Goal: Transaction & Acquisition: Purchase product/service

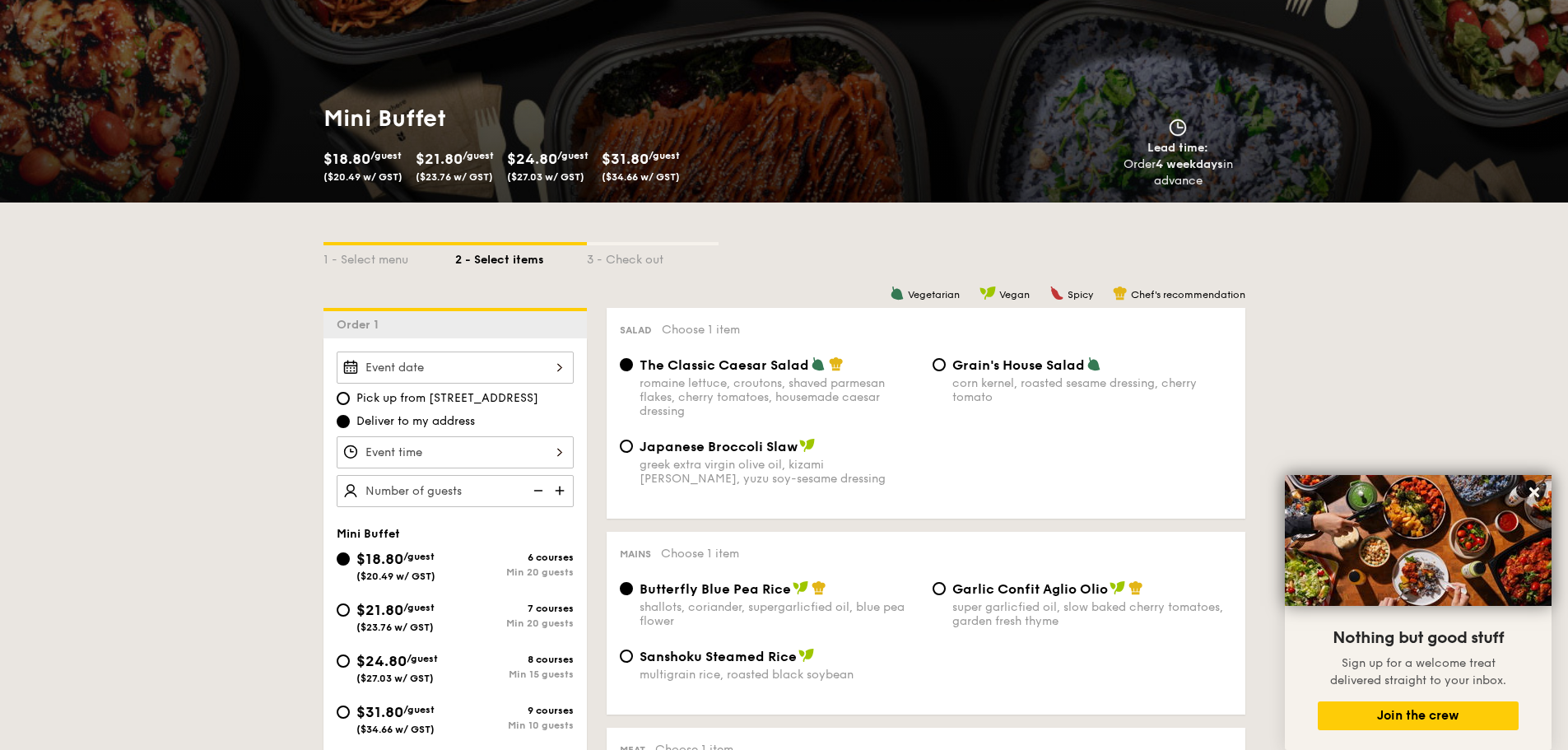
scroll to position [272, 0]
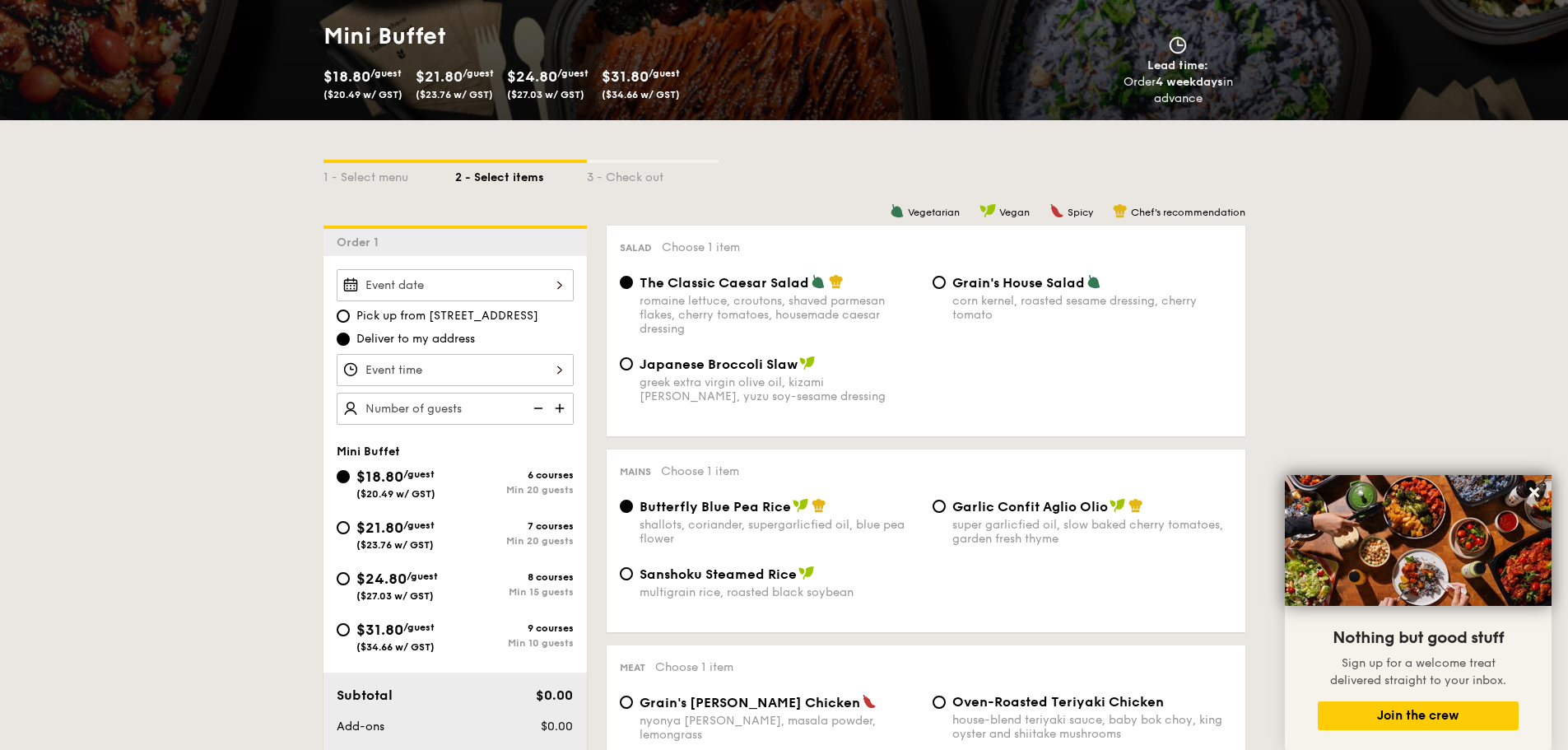
click at [548, 377] on div at bounding box center [454, 369] width 237 height 32
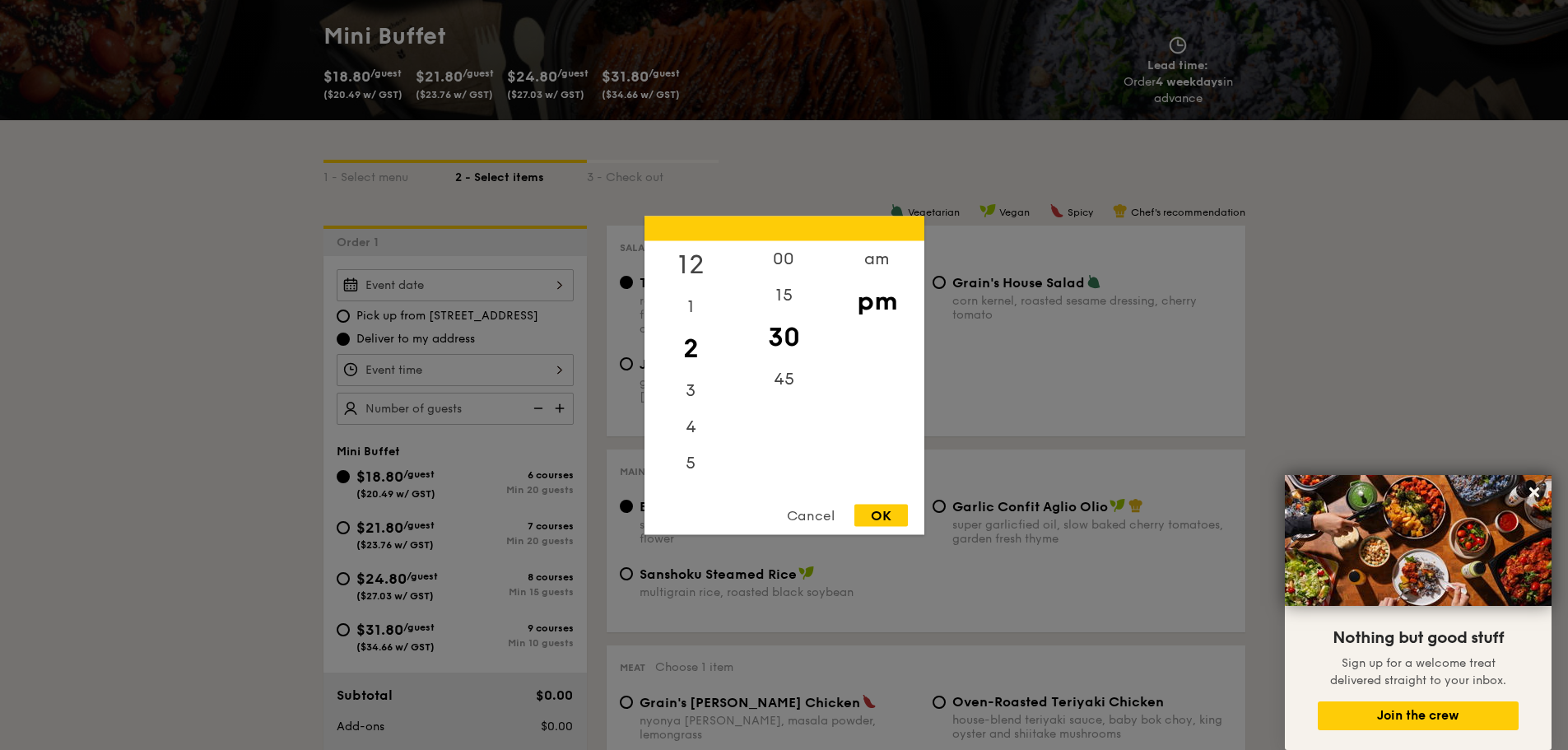
click at [687, 265] on div "12" at bounding box center [691, 264] width 93 height 48
click at [886, 516] on div "OK" at bounding box center [881, 515] width 54 height 22
type input "12:30PM"
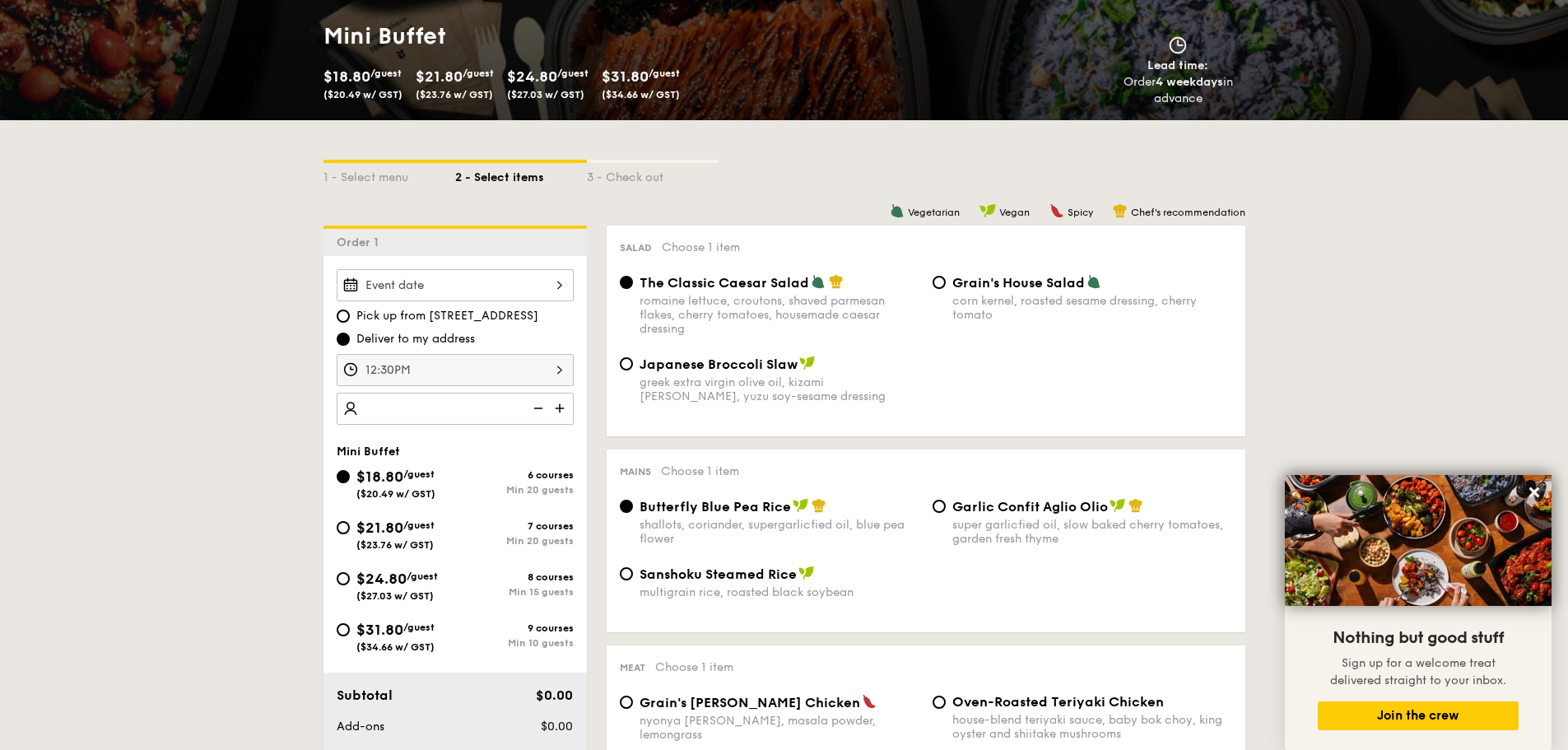
click at [560, 404] on img at bounding box center [562, 408] width 25 height 31
click at [539, 407] on img at bounding box center [537, 408] width 25 height 31
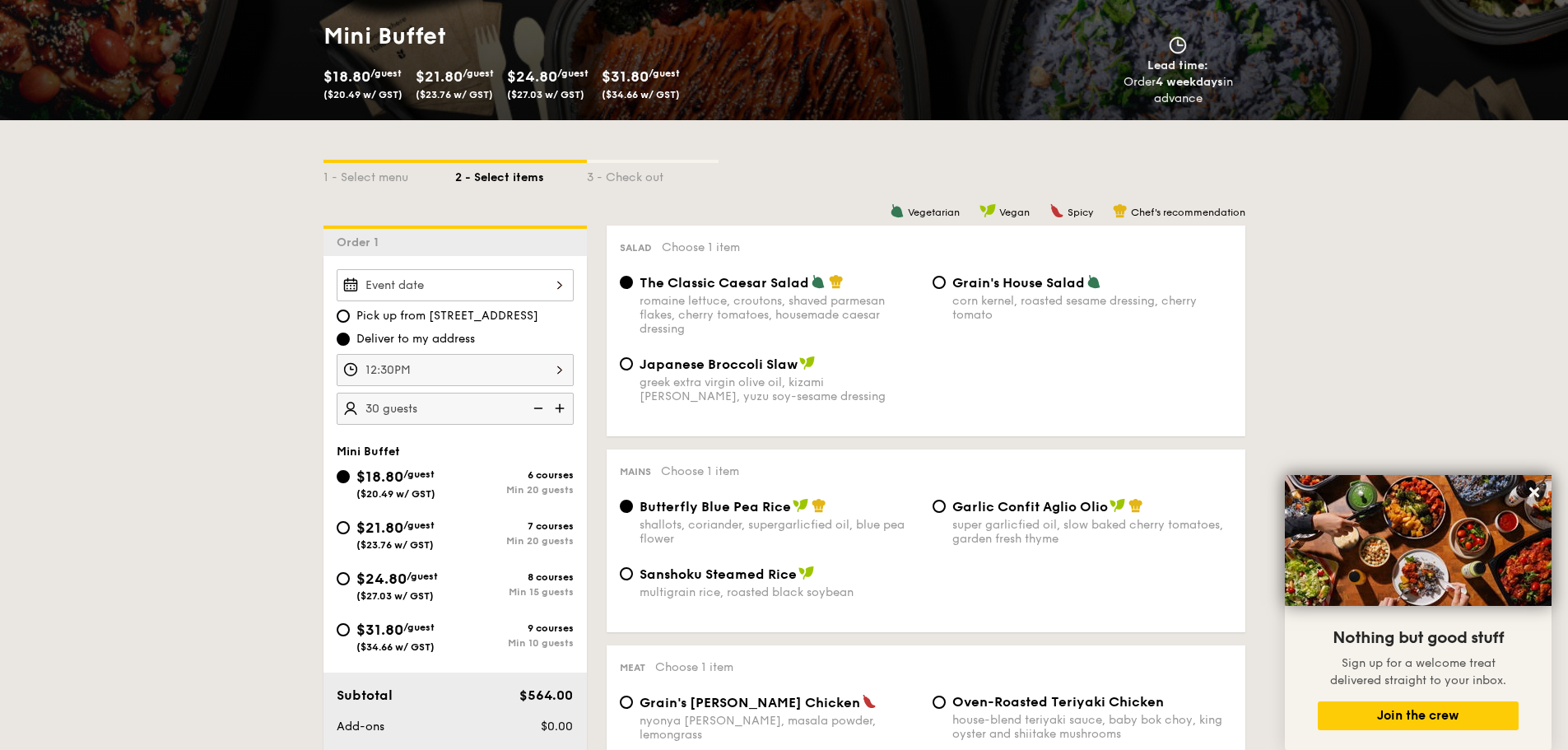
click at [539, 407] on img at bounding box center [537, 408] width 25 height 31
type input "20 guests"
click at [539, 407] on img at bounding box center [537, 408] width 25 height 31
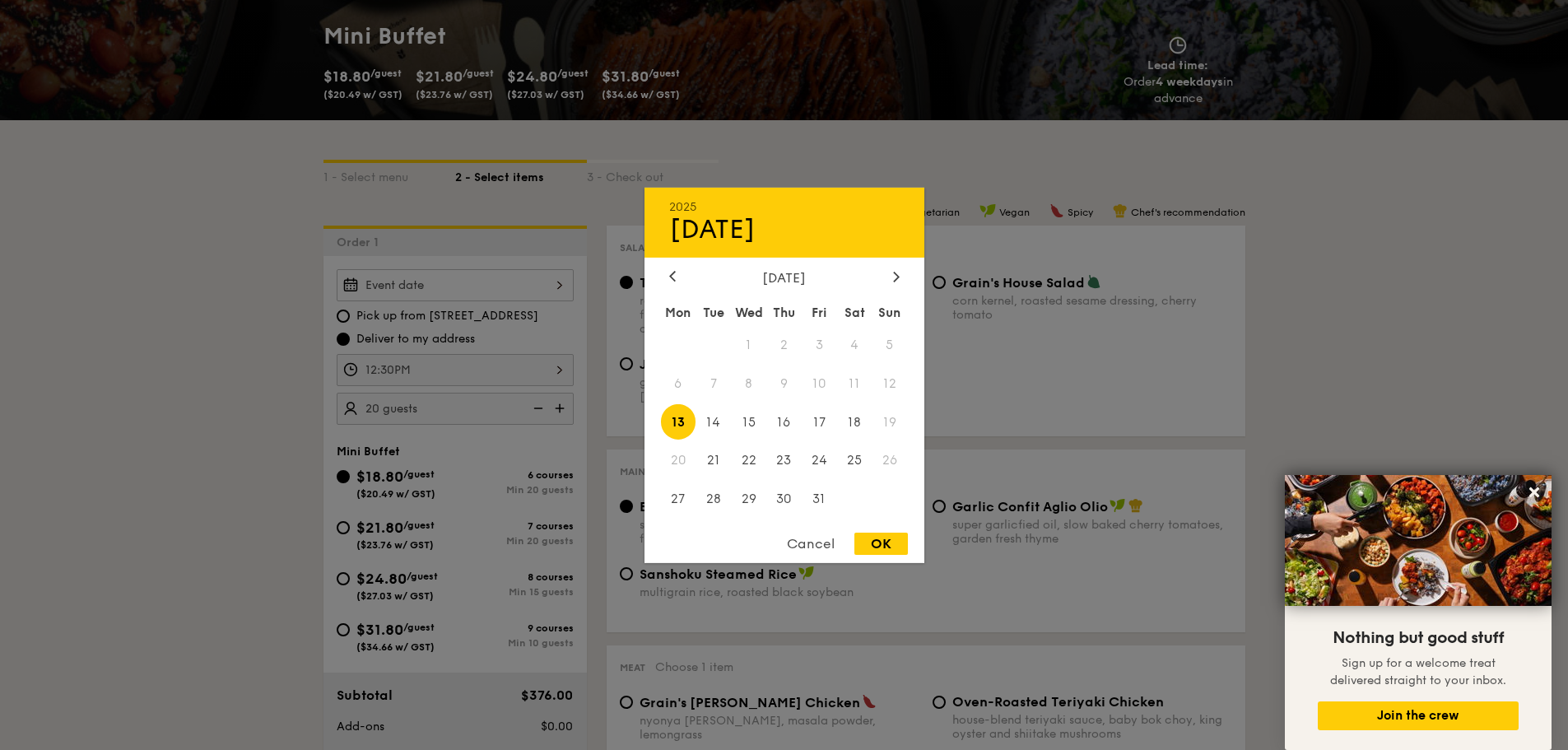
click at [424, 291] on div "2025 Oct [DATE] Tue Wed Thu Fri Sat Sun 1 2 3 4 5 6 7 8 9 10 11 12 13 14 15 16 …" at bounding box center [454, 285] width 237 height 32
click at [747, 497] on span "29" at bounding box center [748, 499] width 36 height 36
click at [867, 545] on div "OK" at bounding box center [881, 544] width 54 height 22
type input "[DATE]"
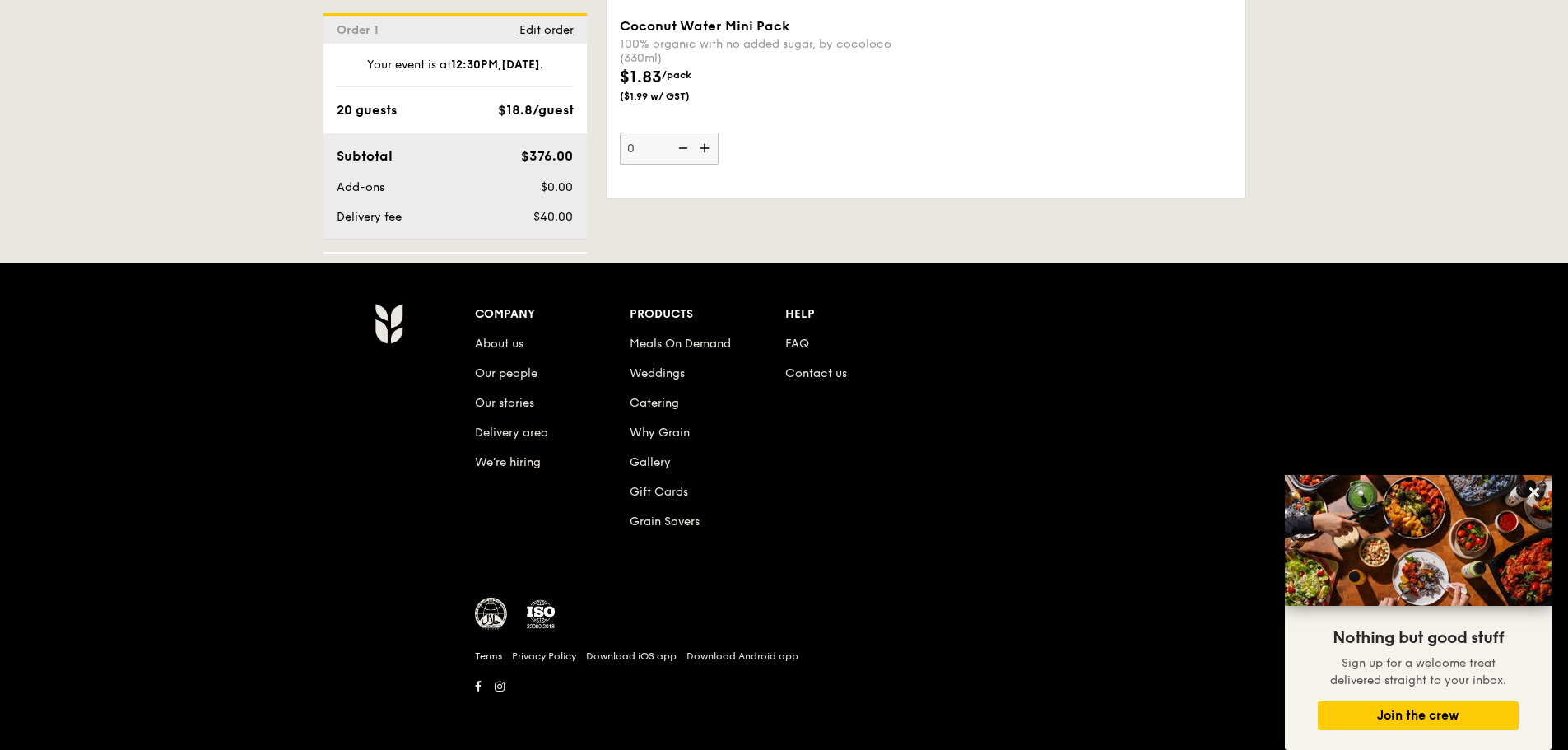
scroll to position [3234, 0]
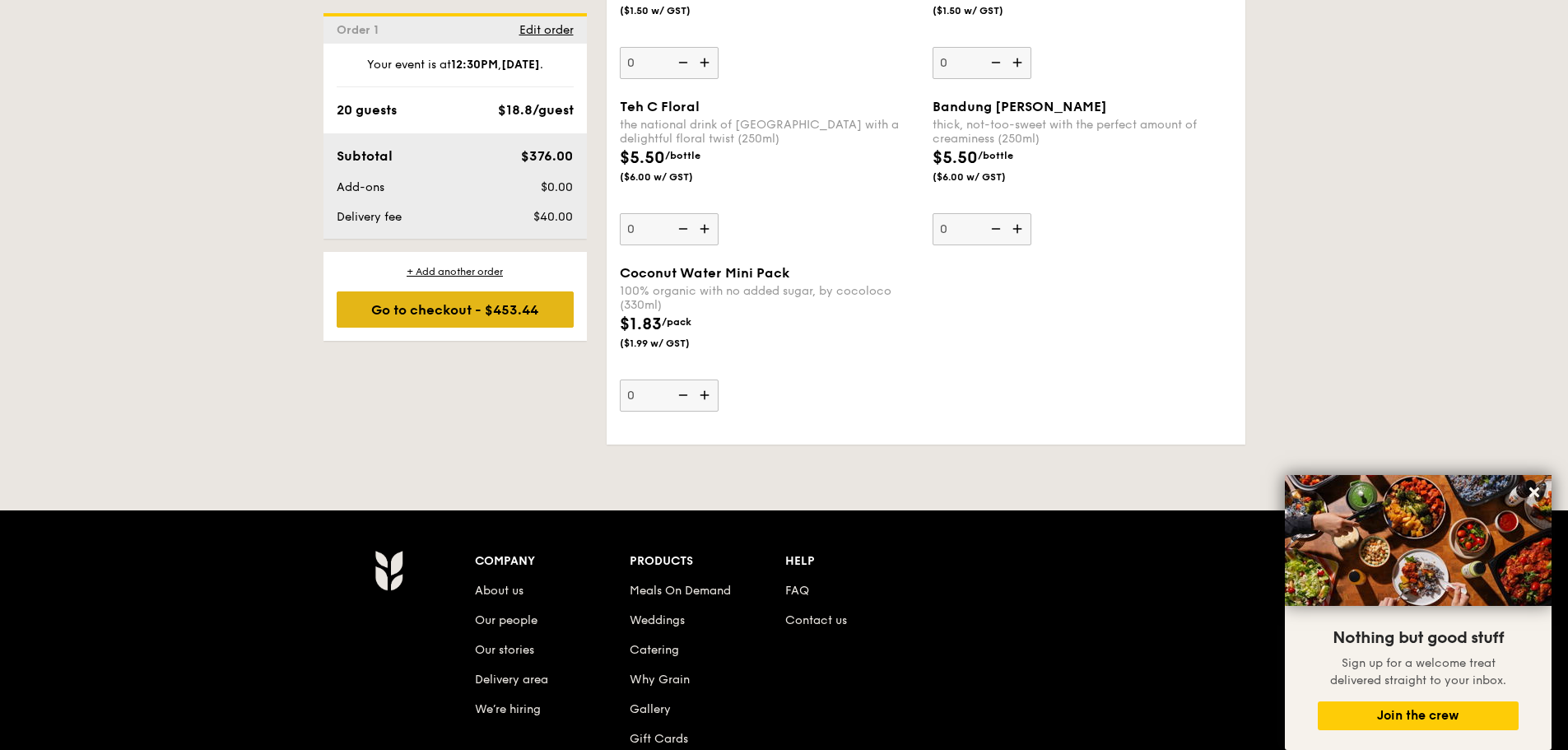
click at [424, 313] on div "Go to checkout - $453.44" at bounding box center [454, 310] width 237 height 36
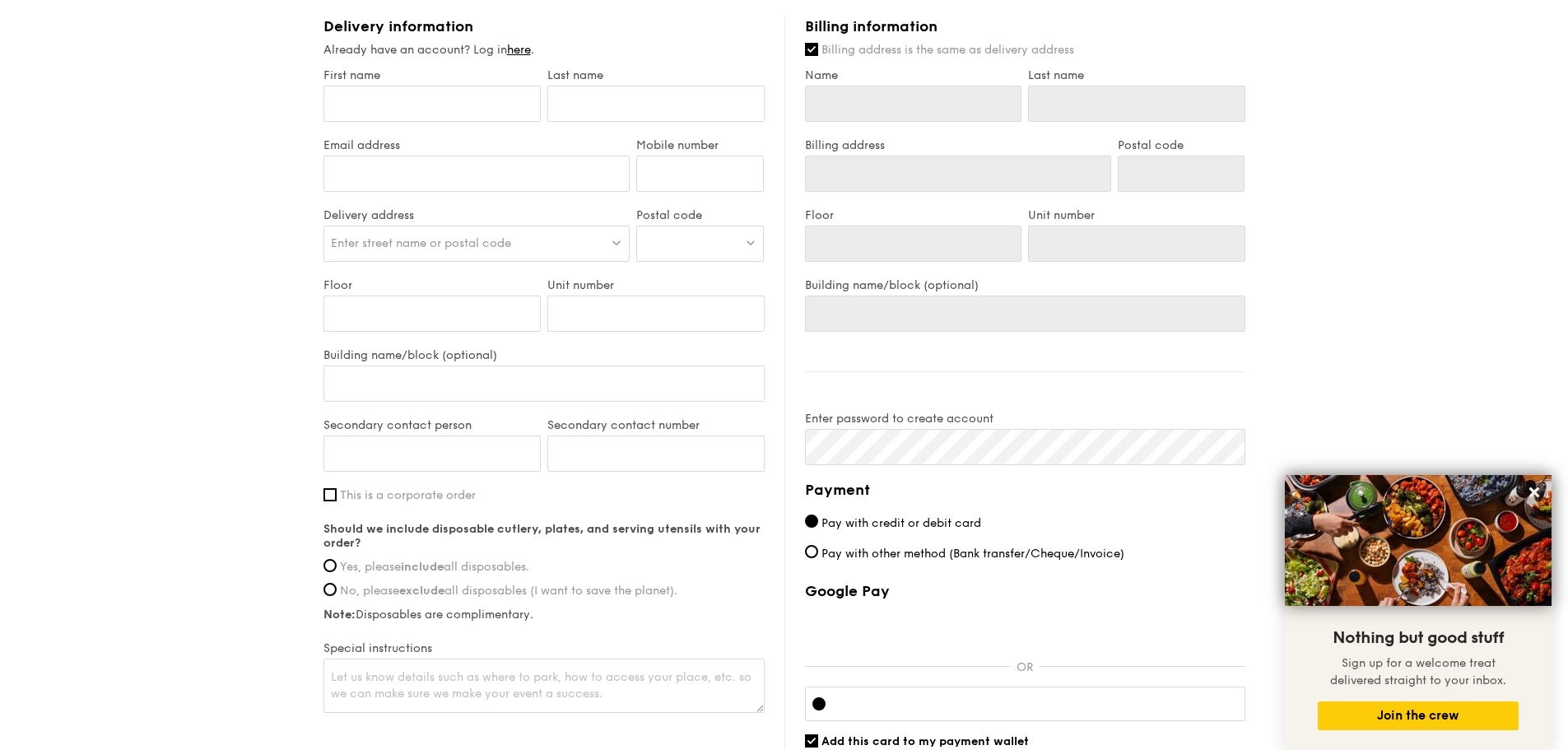
scroll to position [905, 0]
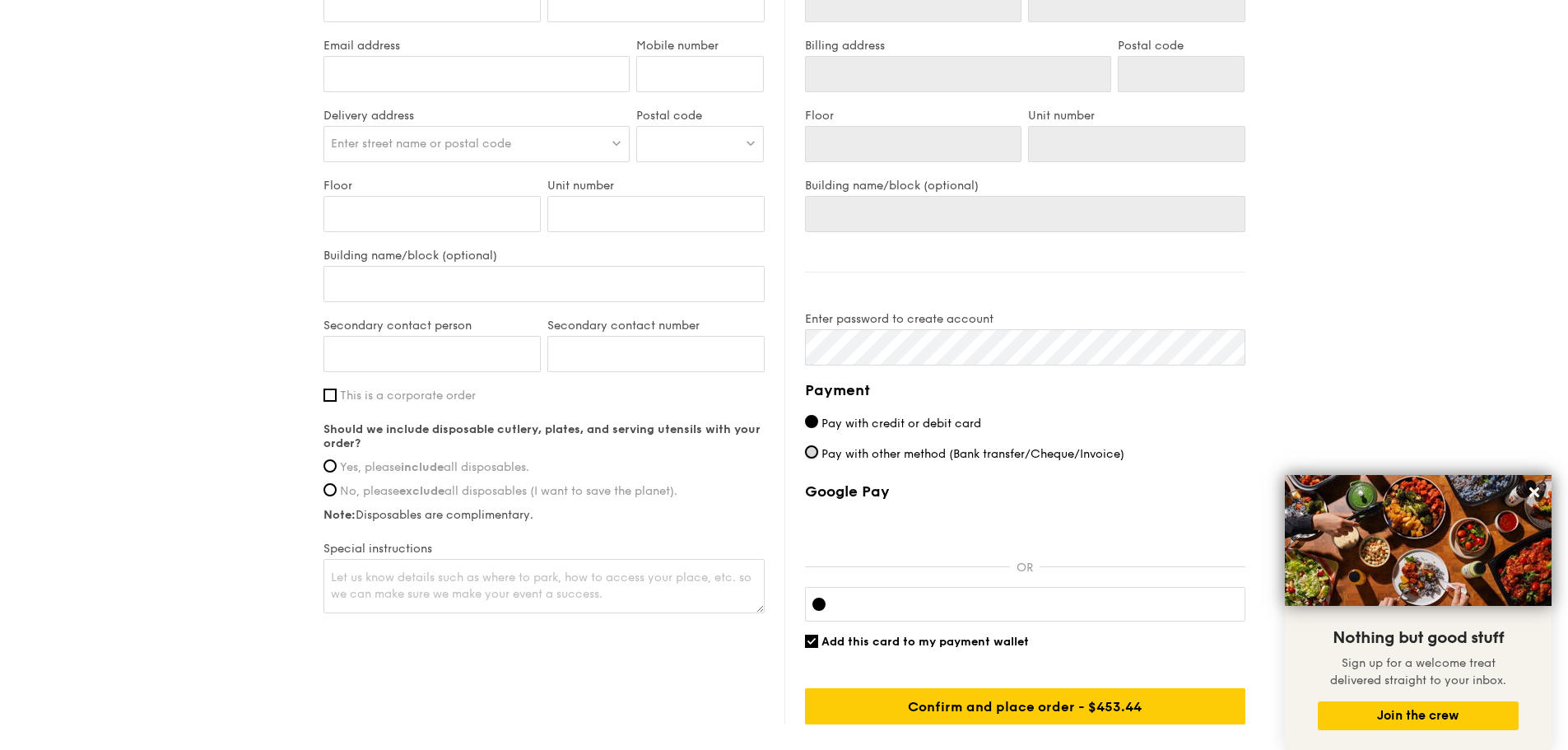
click at [810, 453] on input "Pay with other method (Bank transfer/Cheque/Invoice)" at bounding box center [811, 452] width 13 height 13
radio input "true"
click at [805, 422] on input "Pay with credit or debit card" at bounding box center [811, 421] width 13 height 13
radio input "true"
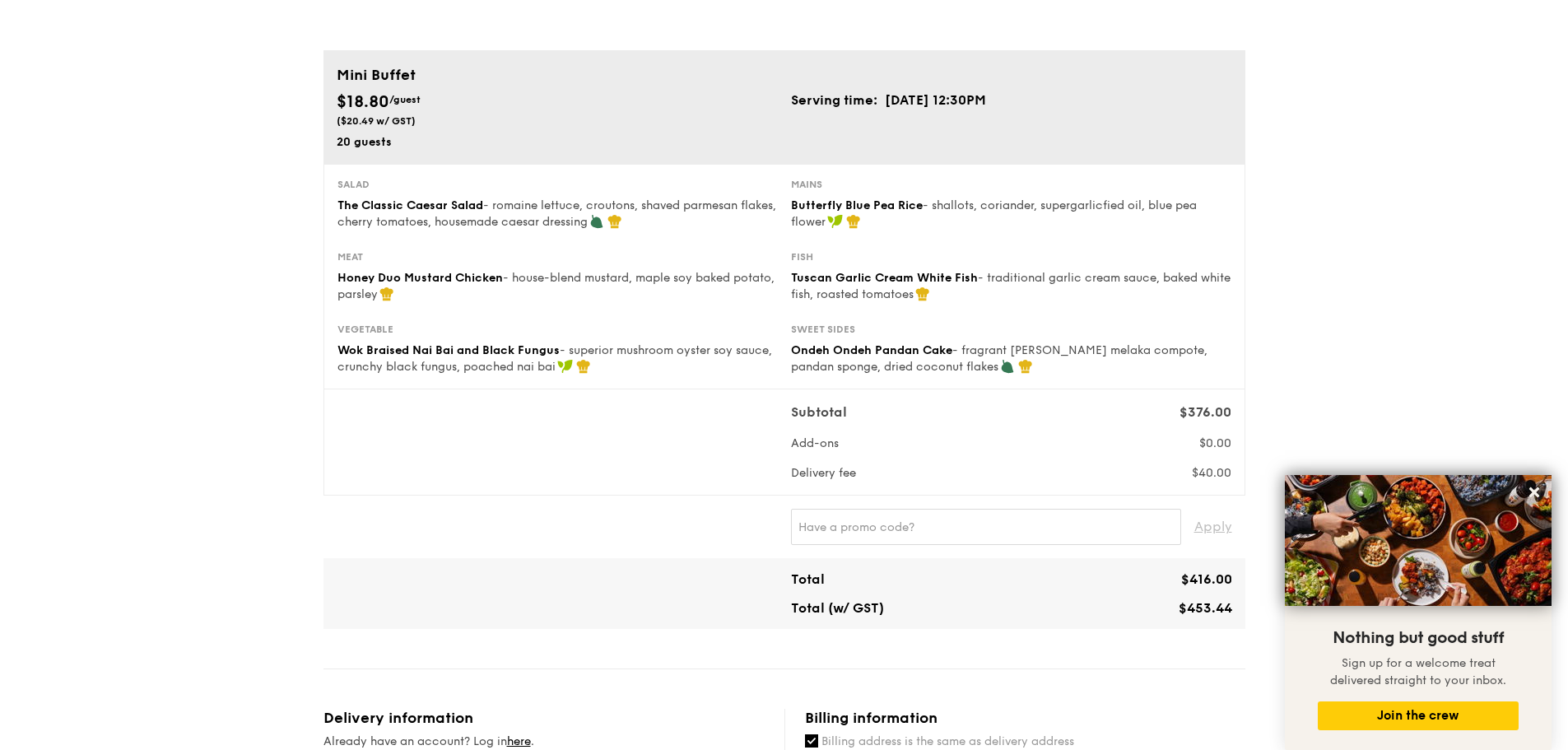
scroll to position [0, 0]
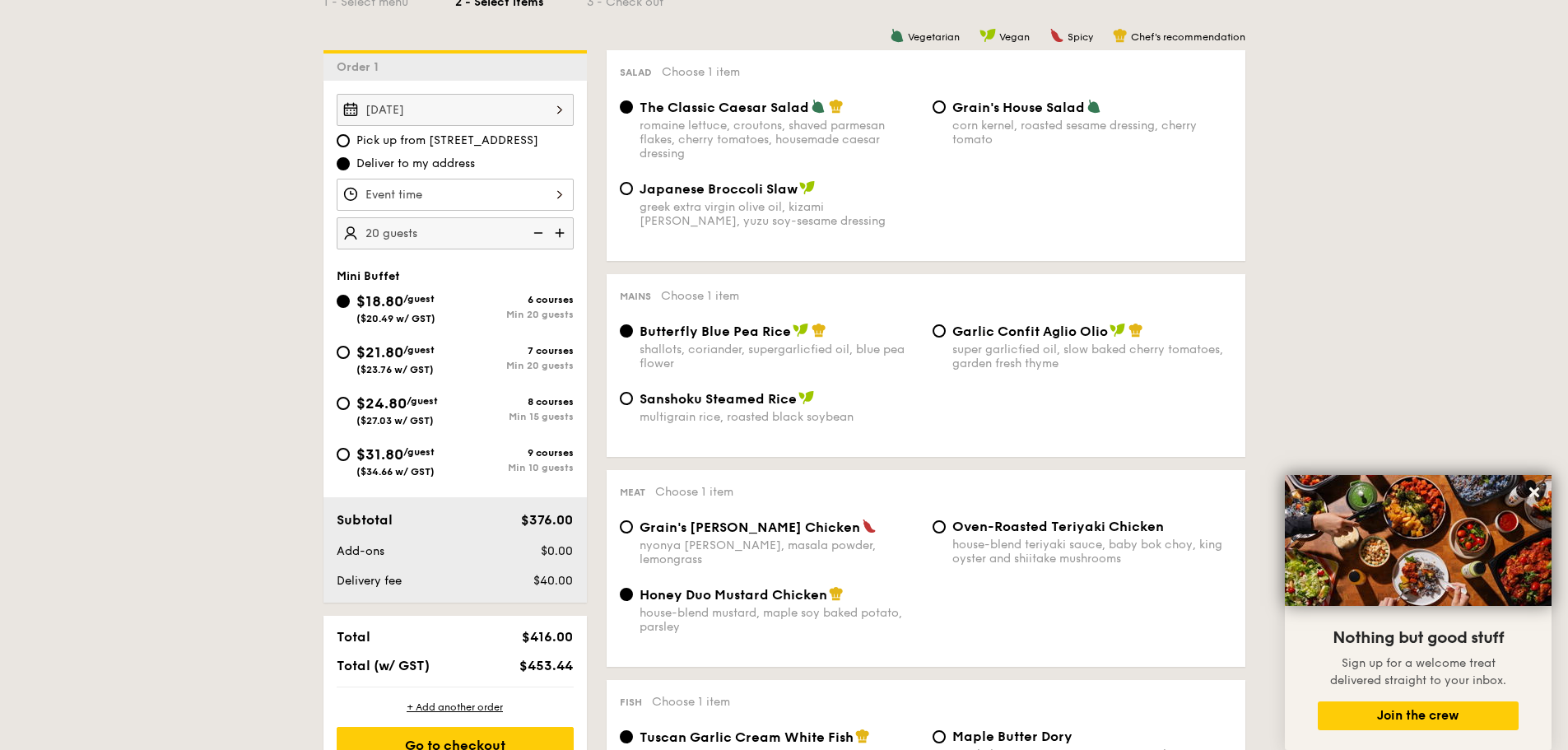
scroll to position [418, 0]
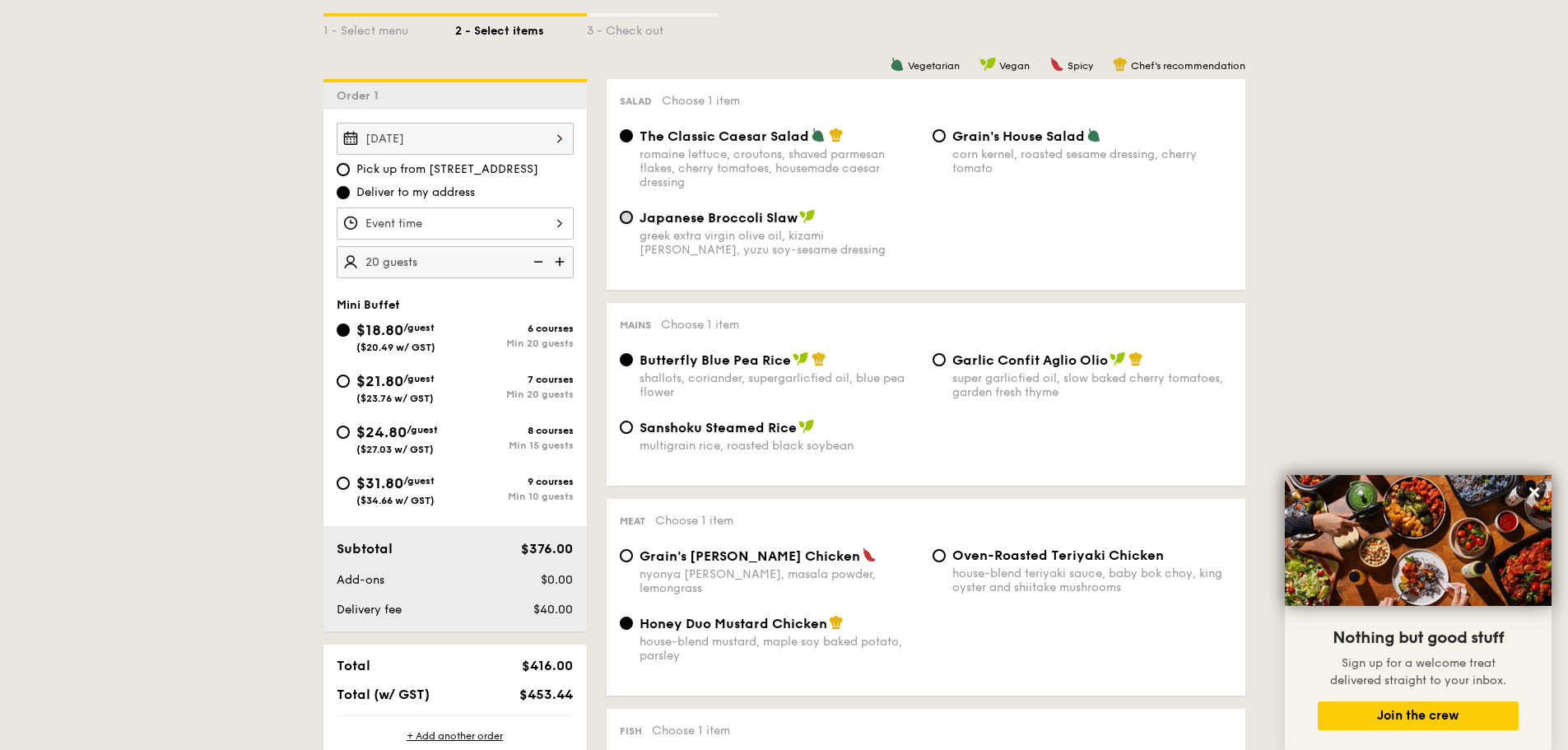
click at [624, 220] on input "Japanese Broccoli Slaw greek extra virgin olive oil, kizami [PERSON_NAME], yuzu…" at bounding box center [626, 217] width 13 height 13
radio input "true"
click at [626, 556] on input "Grain's [PERSON_NAME] Chicken nyonya [PERSON_NAME], masala powder, lemongrass" at bounding box center [626, 556] width 13 height 13
radio input "true"
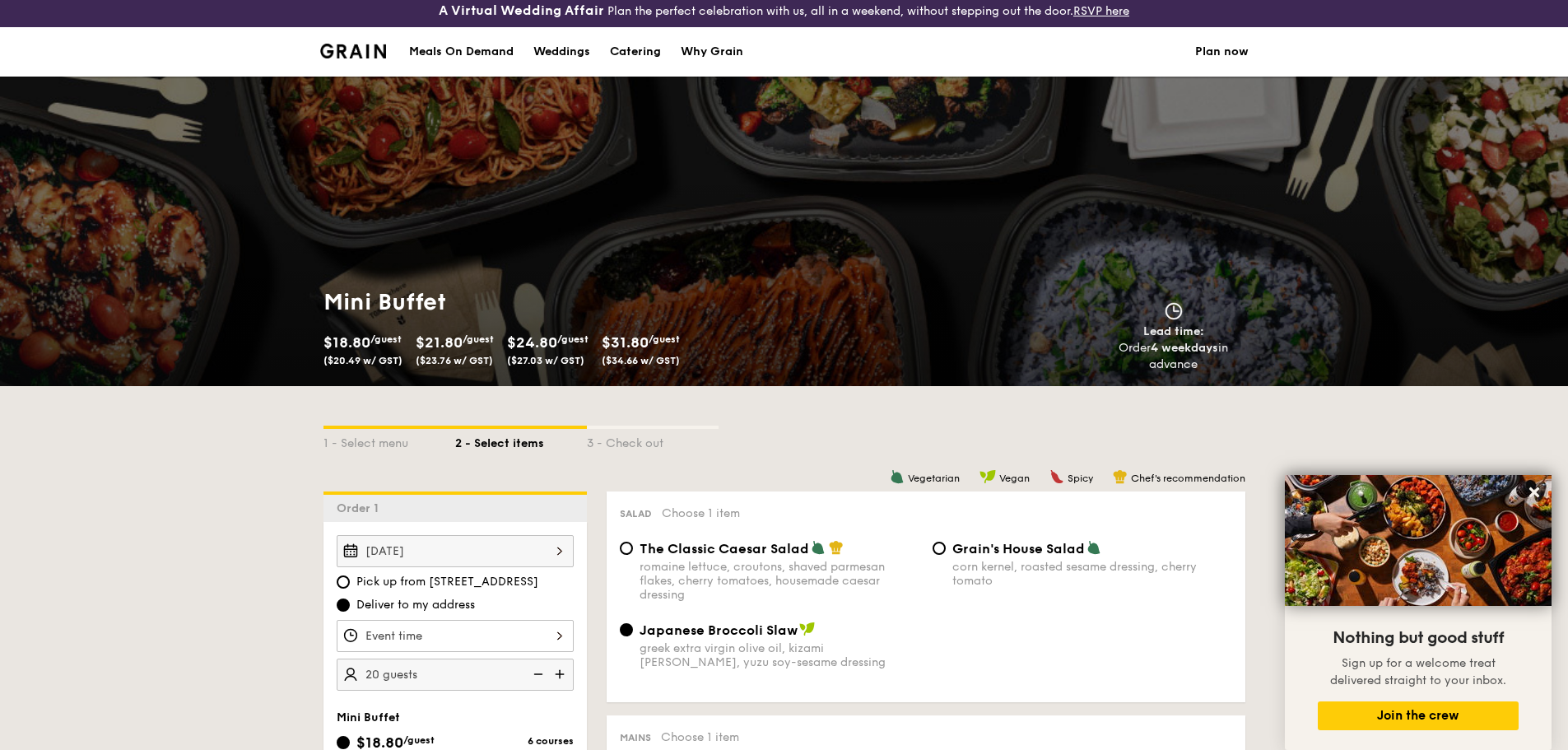
scroll to position [0, 0]
